Goal: Find specific page/section: Find specific page/section

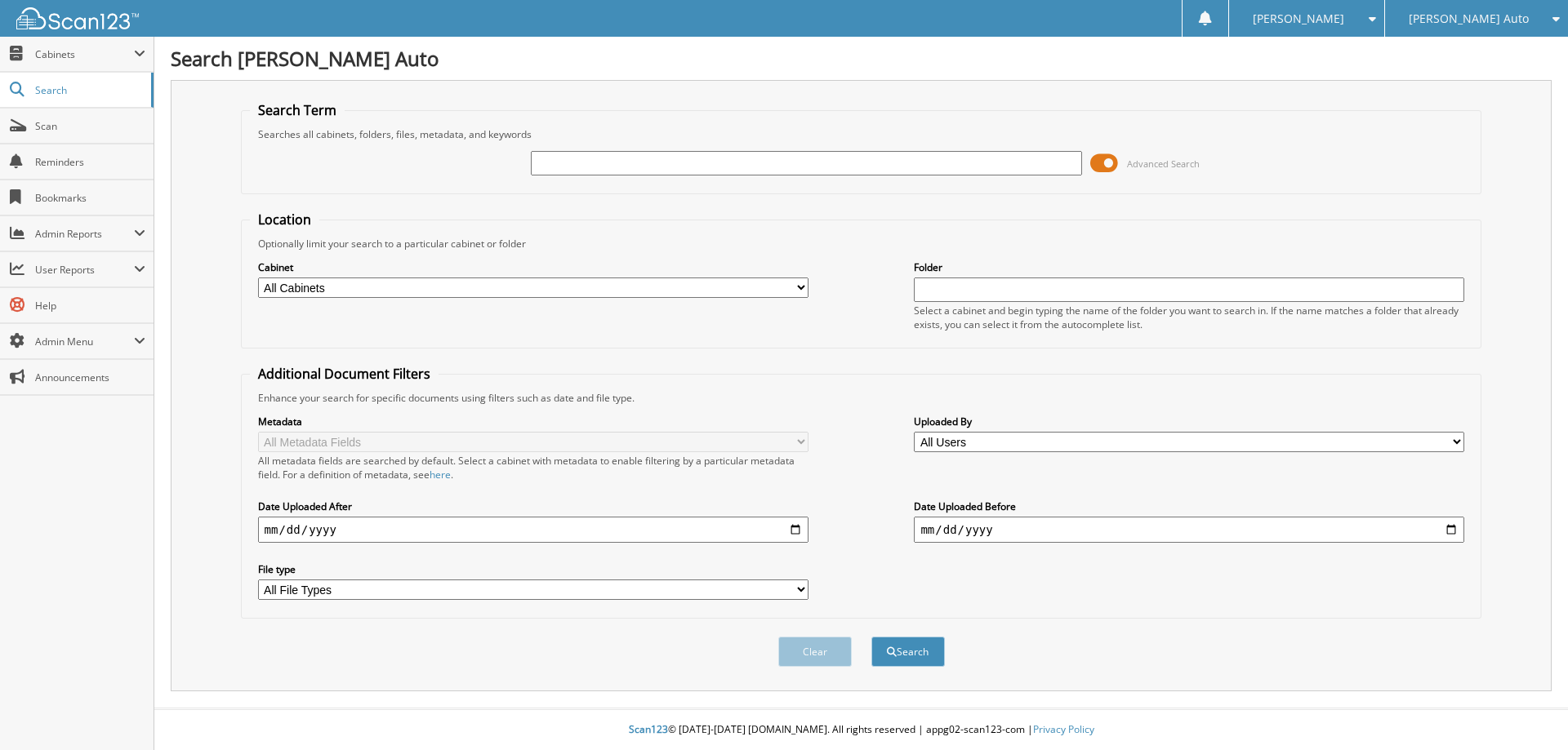
click at [710, 157] on input "text" at bounding box center [806, 164] width 551 height 25
type input "77638"
click at [476, 284] on select "All Cabinets ACCOUNTS PAYABLE CHEVROLET ACCOUNTS PAYABLE FT PIERCE ACCOUNTS PAY…" at bounding box center [533, 287] width 551 height 20
select select "2381"
click at [258, 277] on select "All Cabinets ACCOUNTS PAYABLE CHEVROLET ACCOUNTS PAYABLE FT PIERCE ACCOUNTS PAY…" at bounding box center [533, 287] width 551 height 20
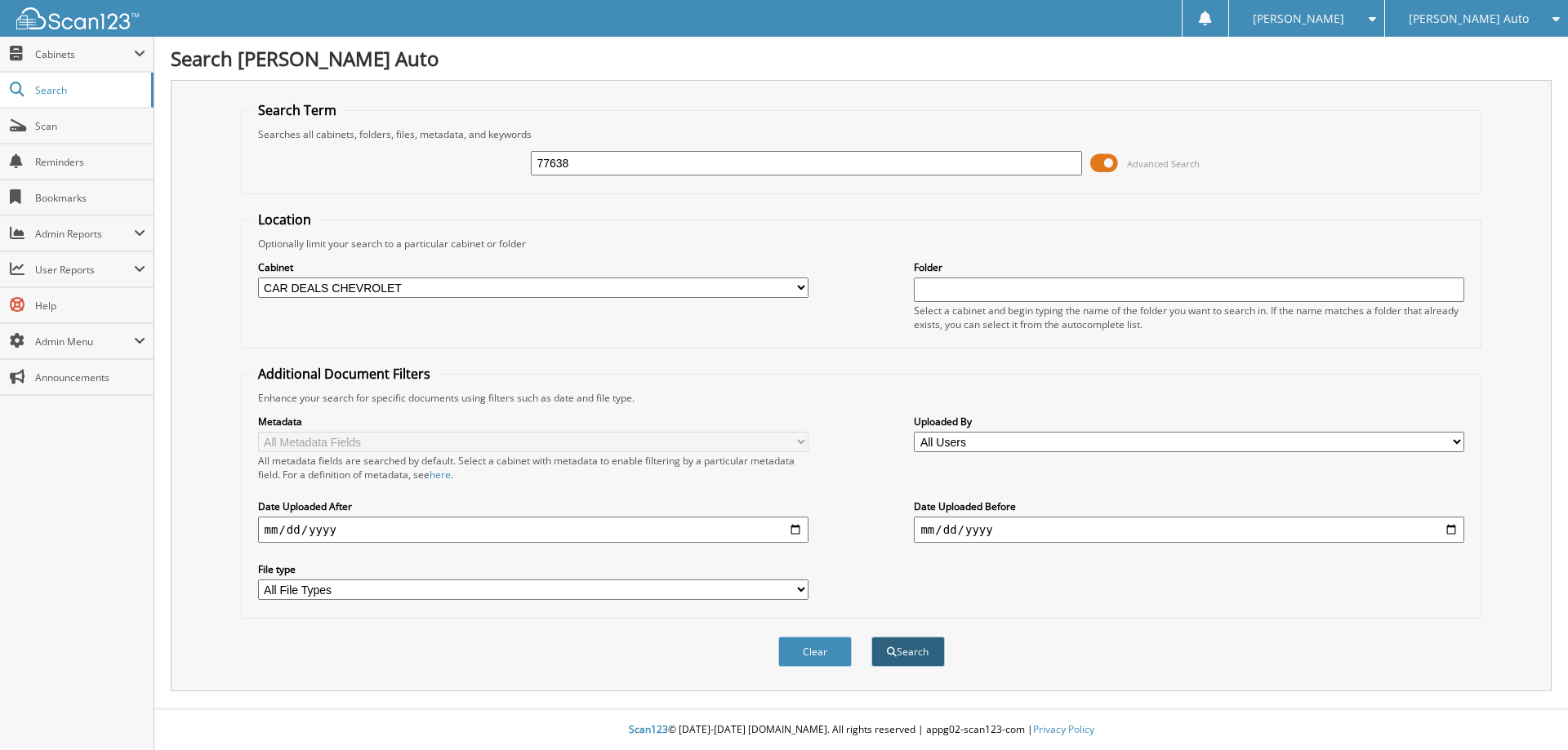
click at [901, 650] on button "Search" at bounding box center [908, 651] width 74 height 30
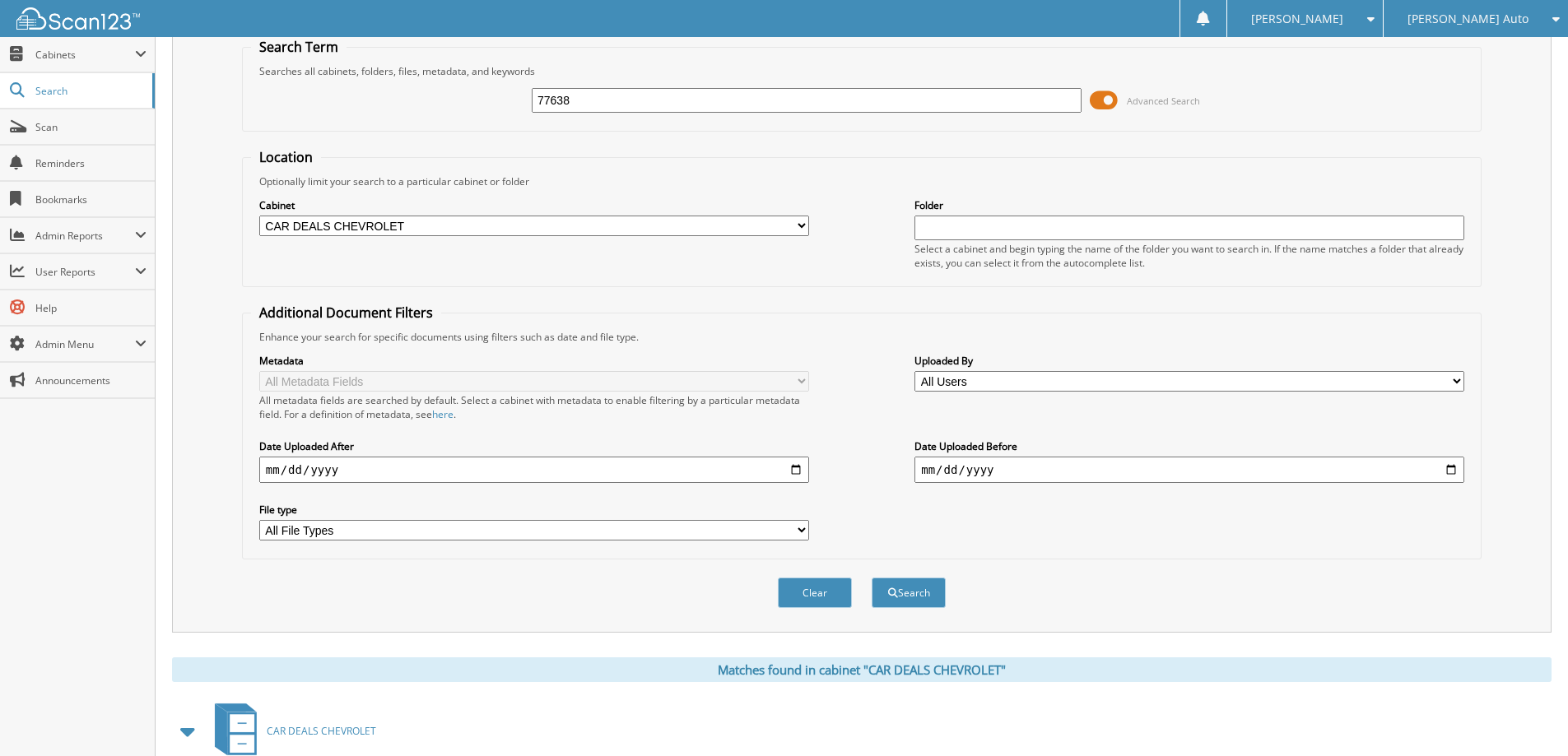
scroll to position [329, 0]
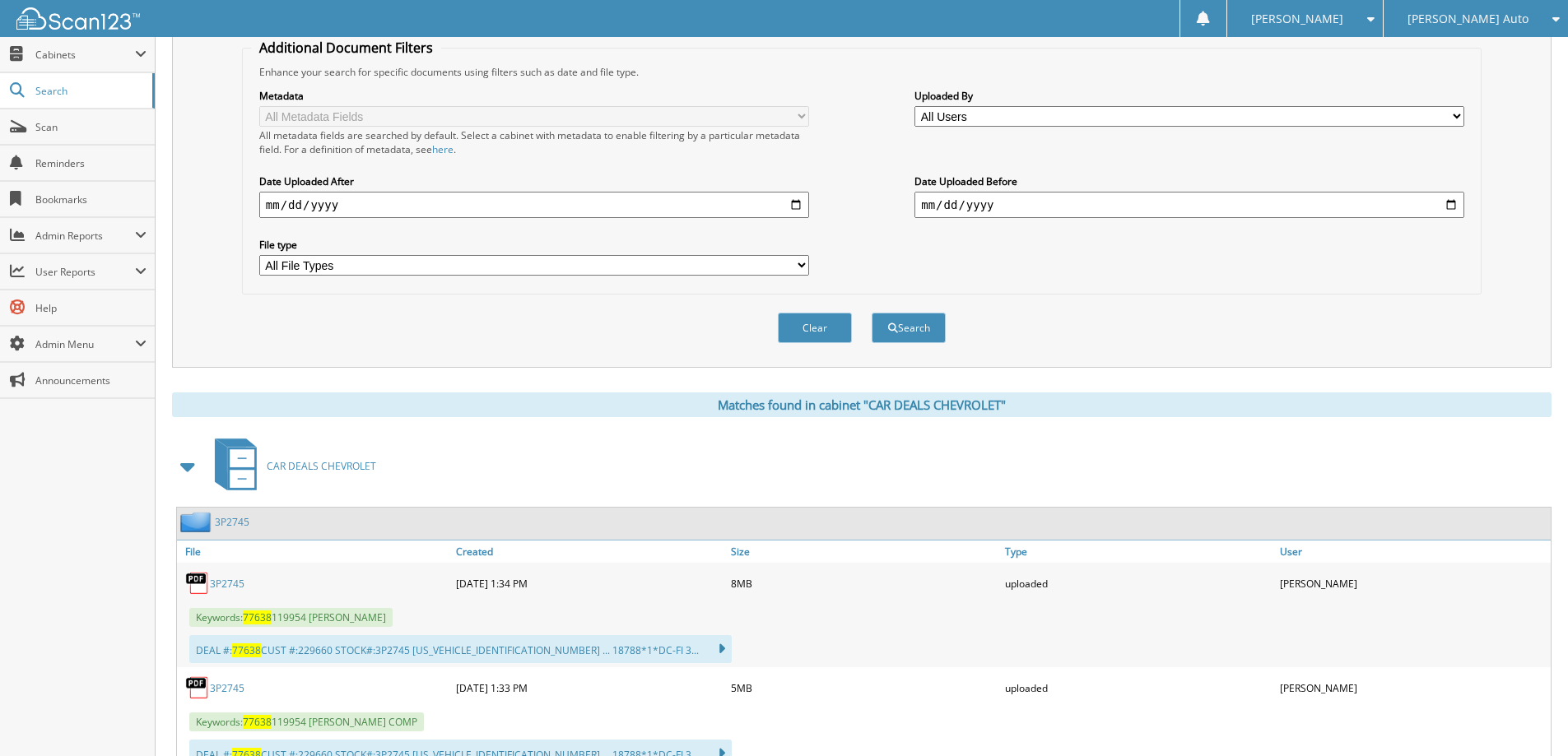
click at [224, 586] on link "3P2745" at bounding box center [227, 584] width 35 height 14
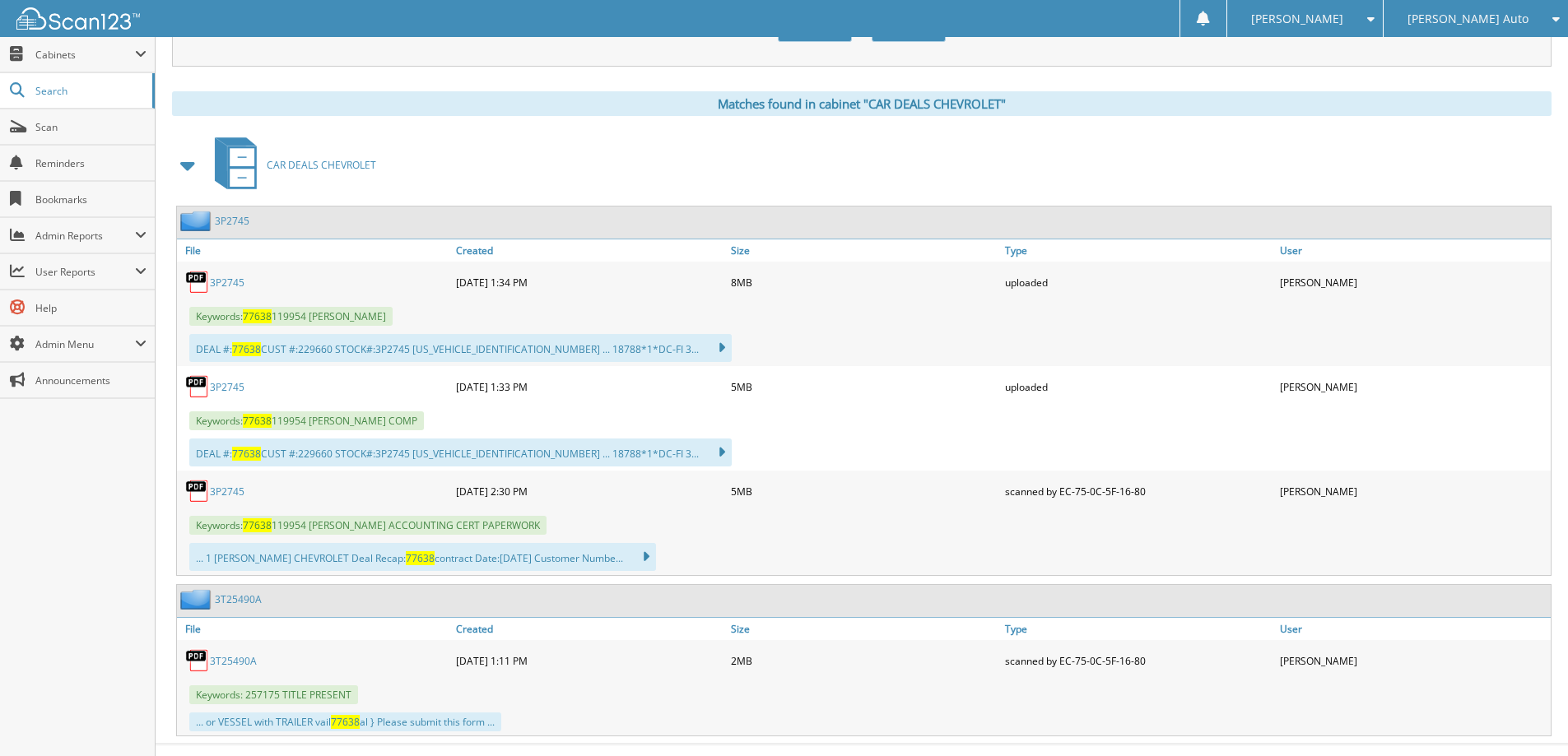
scroll to position [658, 0]
